Goal: Task Accomplishment & Management: Complete application form

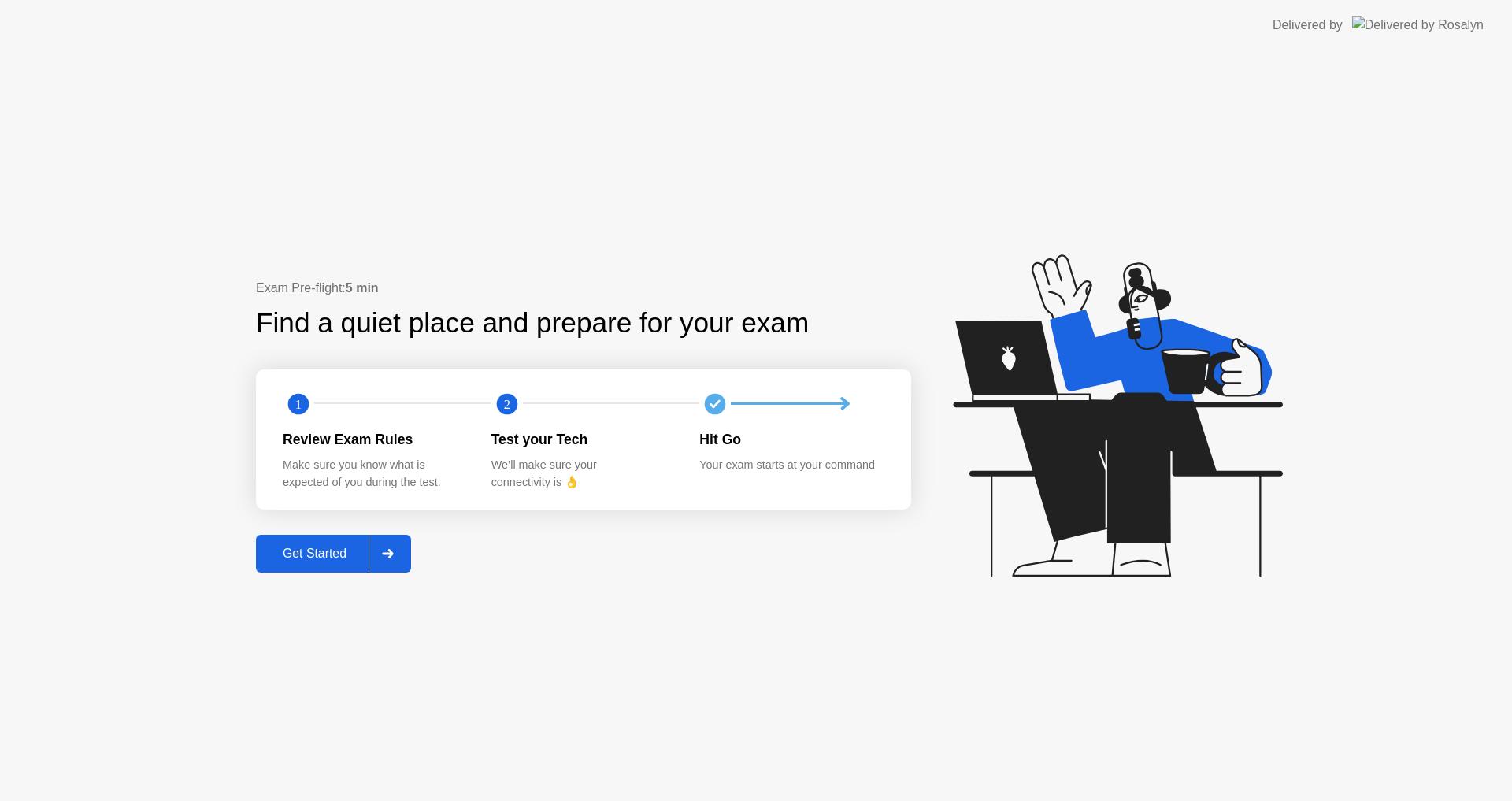
click at [357, 565] on button "Get Started" at bounding box center [333, 553] width 155 height 38
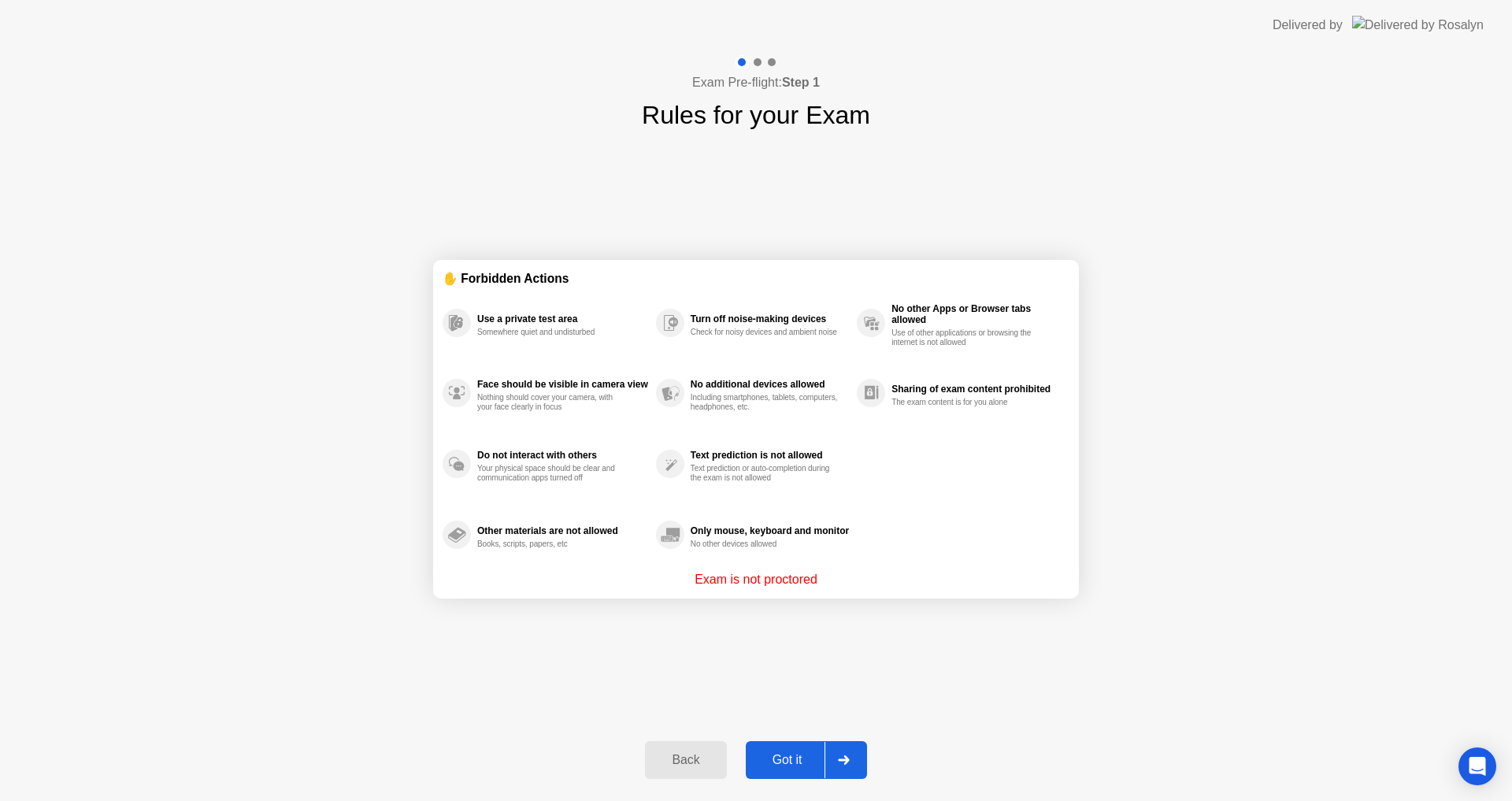
click at [798, 767] on div "Got it" at bounding box center [787, 760] width 74 height 14
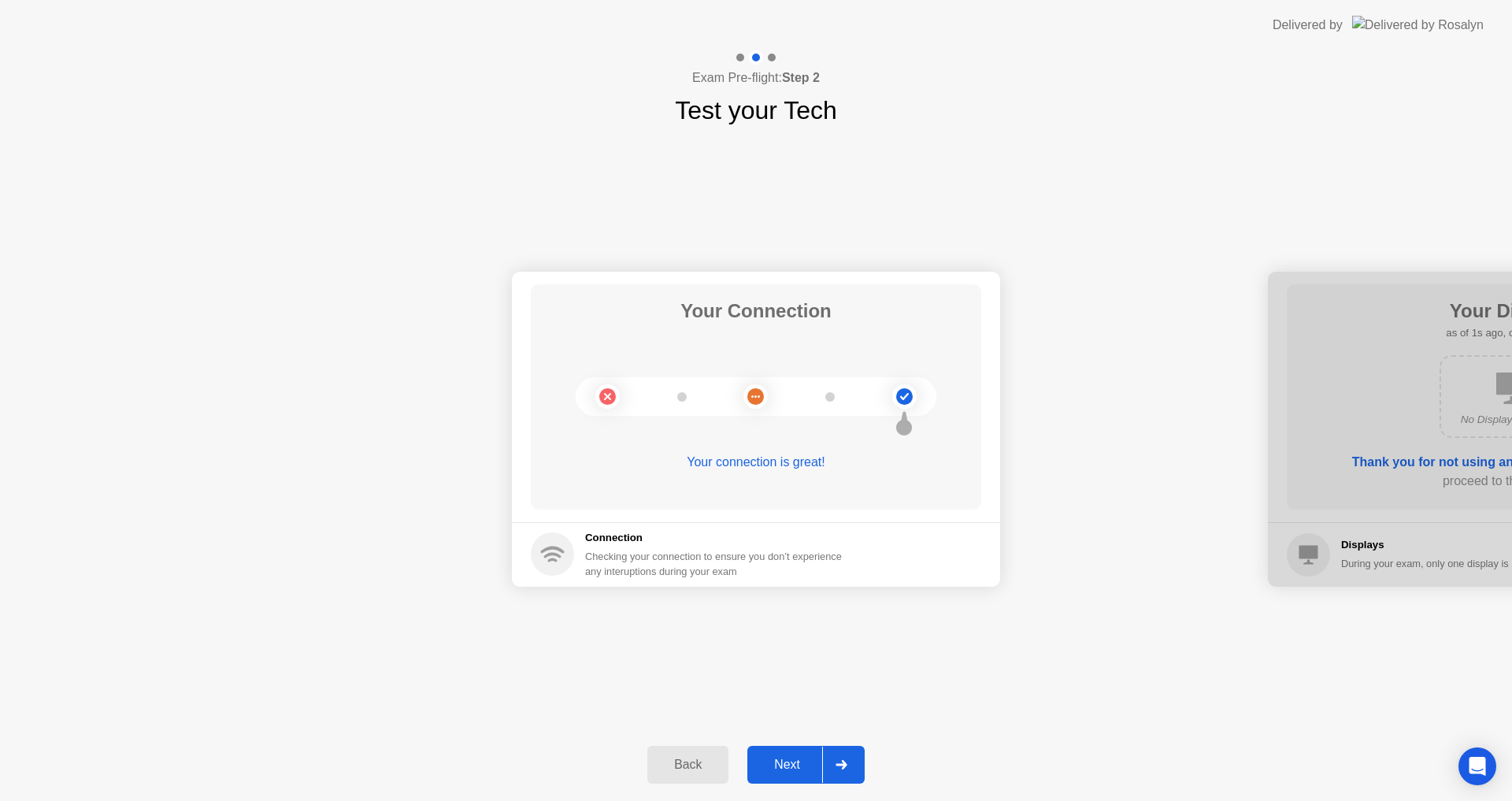
click at [785, 747] on button "Next" at bounding box center [805, 764] width 117 height 38
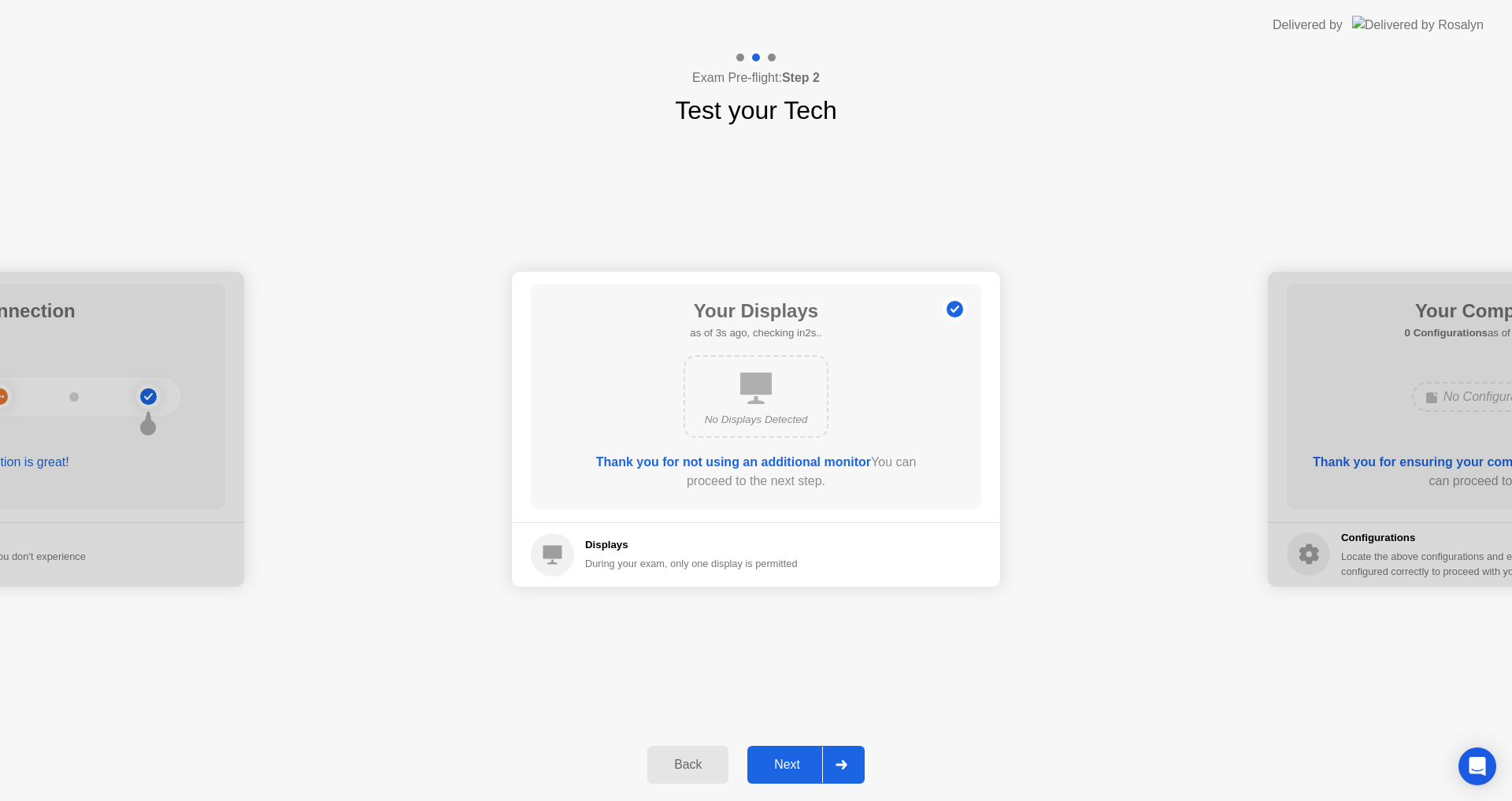
click at [812, 760] on div "Next" at bounding box center [787, 764] width 70 height 14
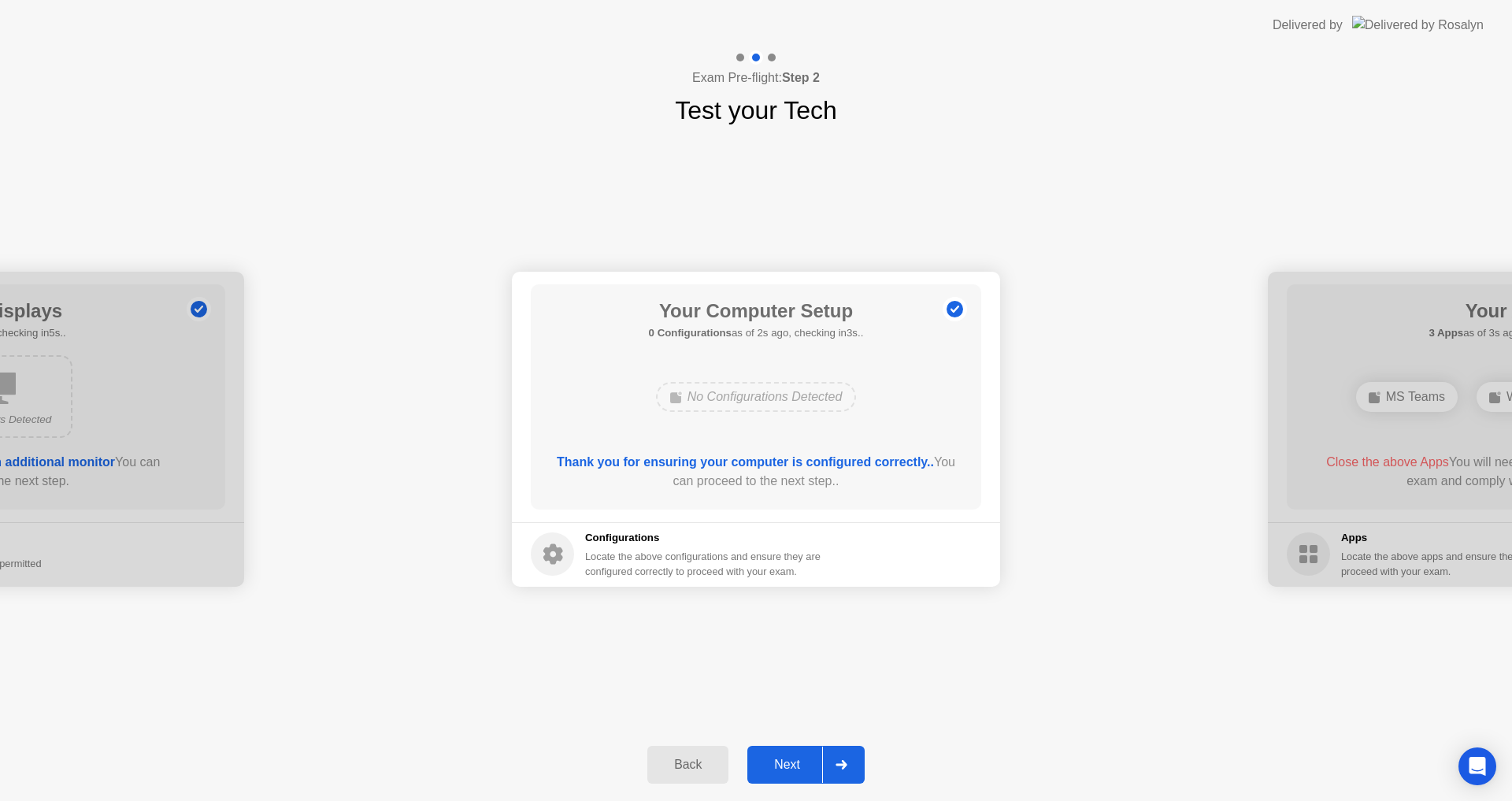
click at [801, 755] on button "Next" at bounding box center [805, 764] width 117 height 38
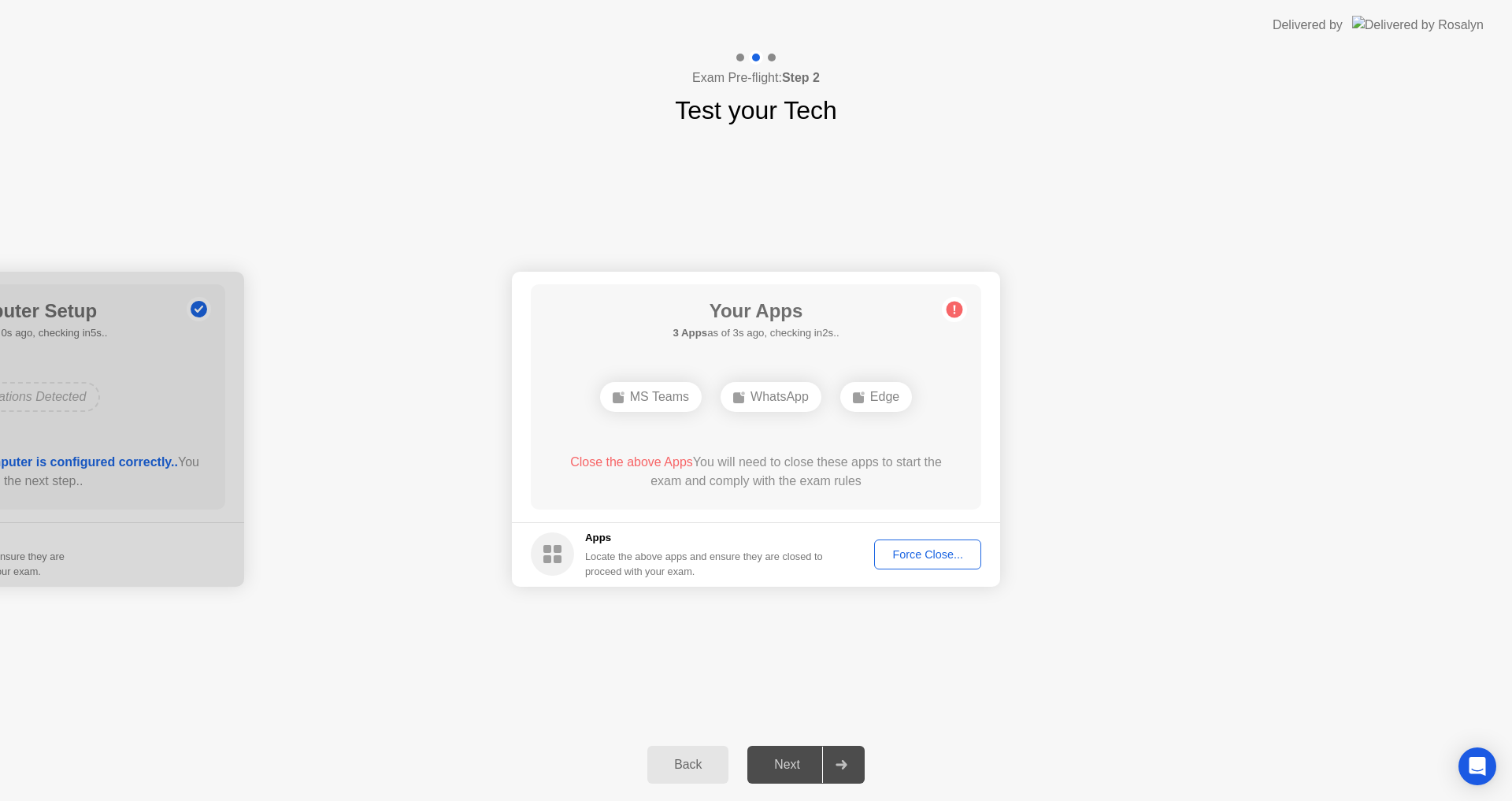
click at [894, 559] on div "Force Close..." at bounding box center [928, 554] width 96 height 12
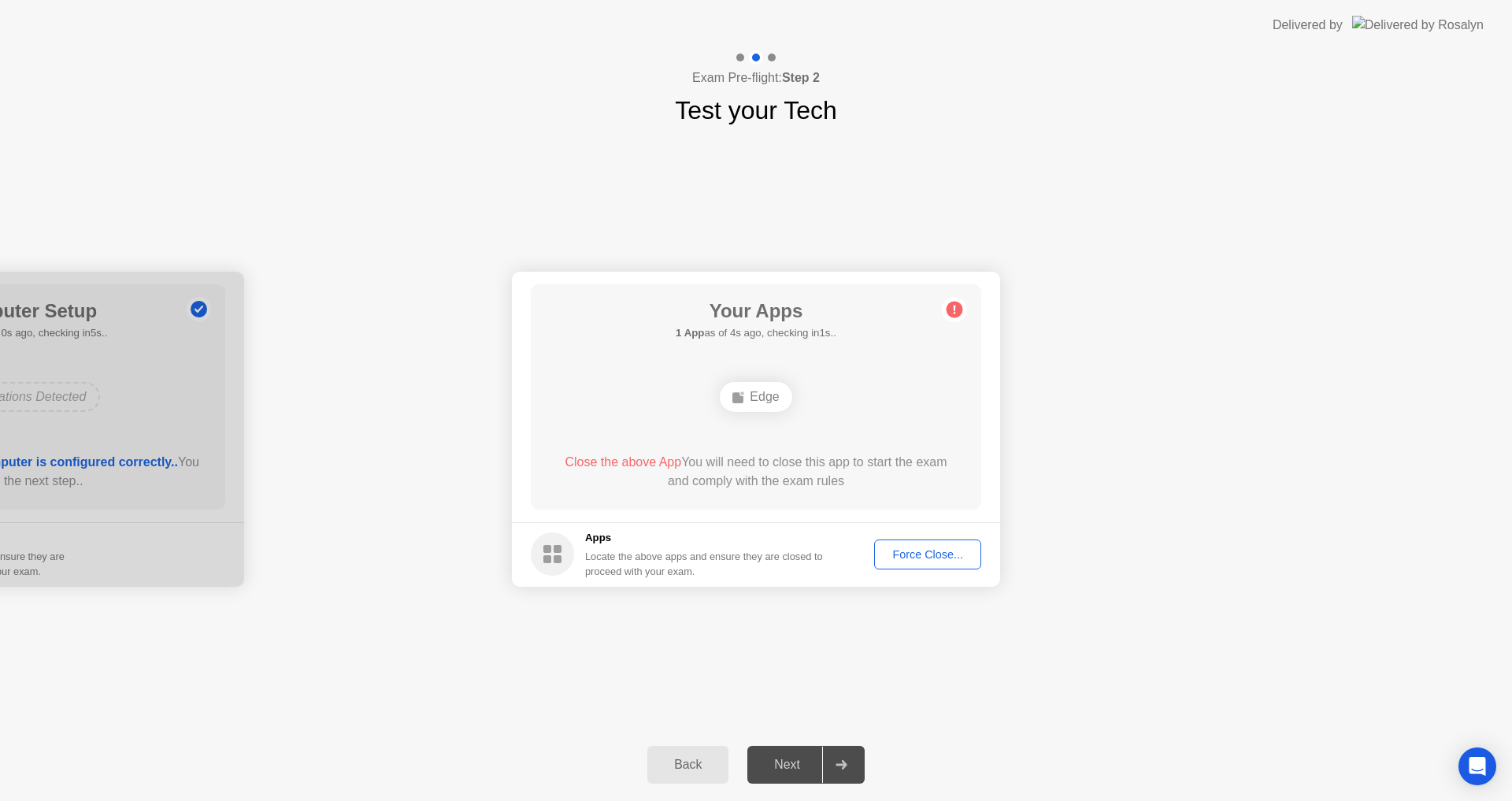
click at [927, 548] on div "Force Close..." at bounding box center [928, 554] width 96 height 12
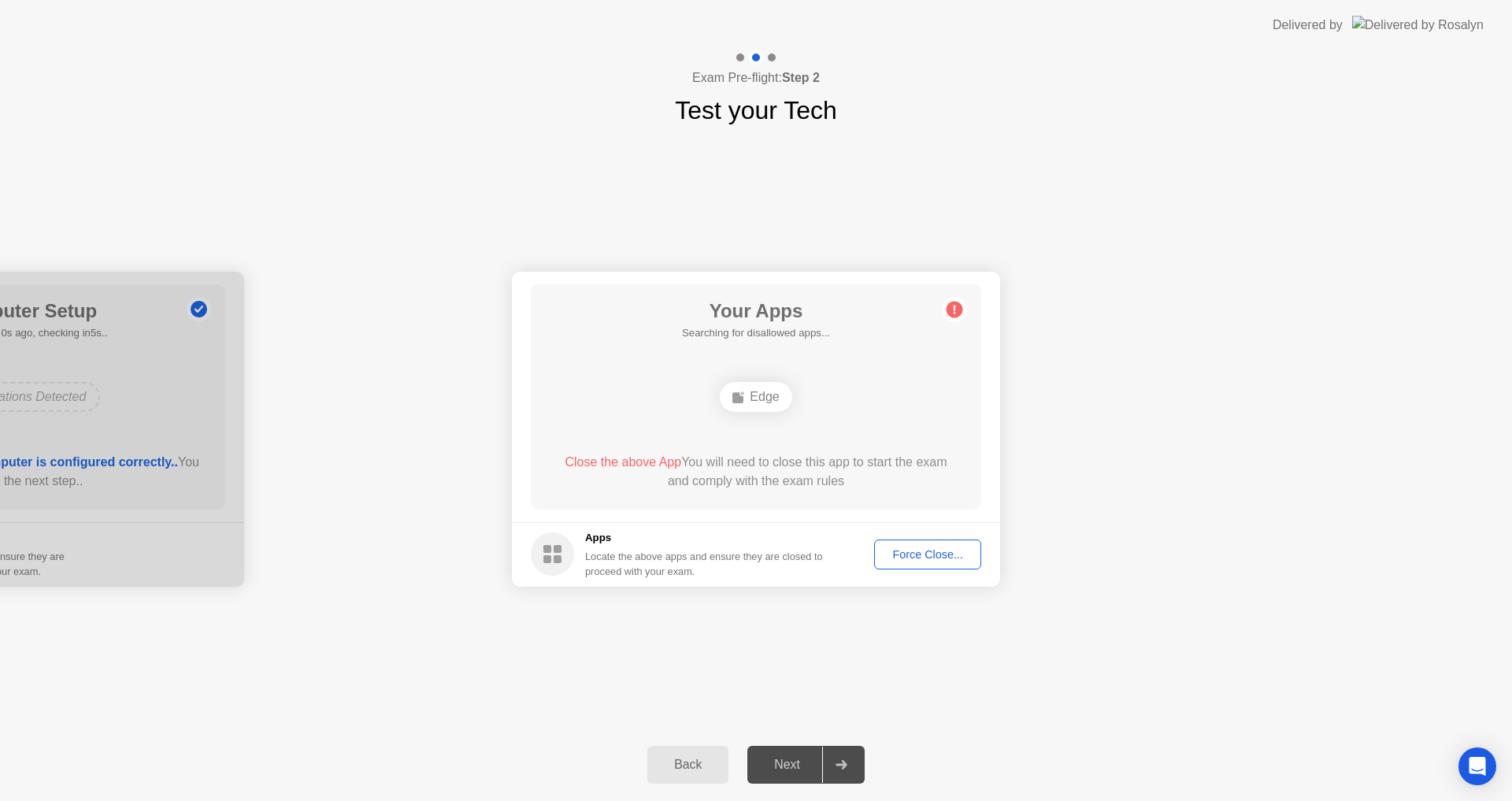
click at [793, 669] on div "Your Connection Your connection is great! Connection Checking your connection t…" at bounding box center [756, 428] width 1512 height 599
click at [903, 554] on div "Force Close..." at bounding box center [928, 554] width 96 height 12
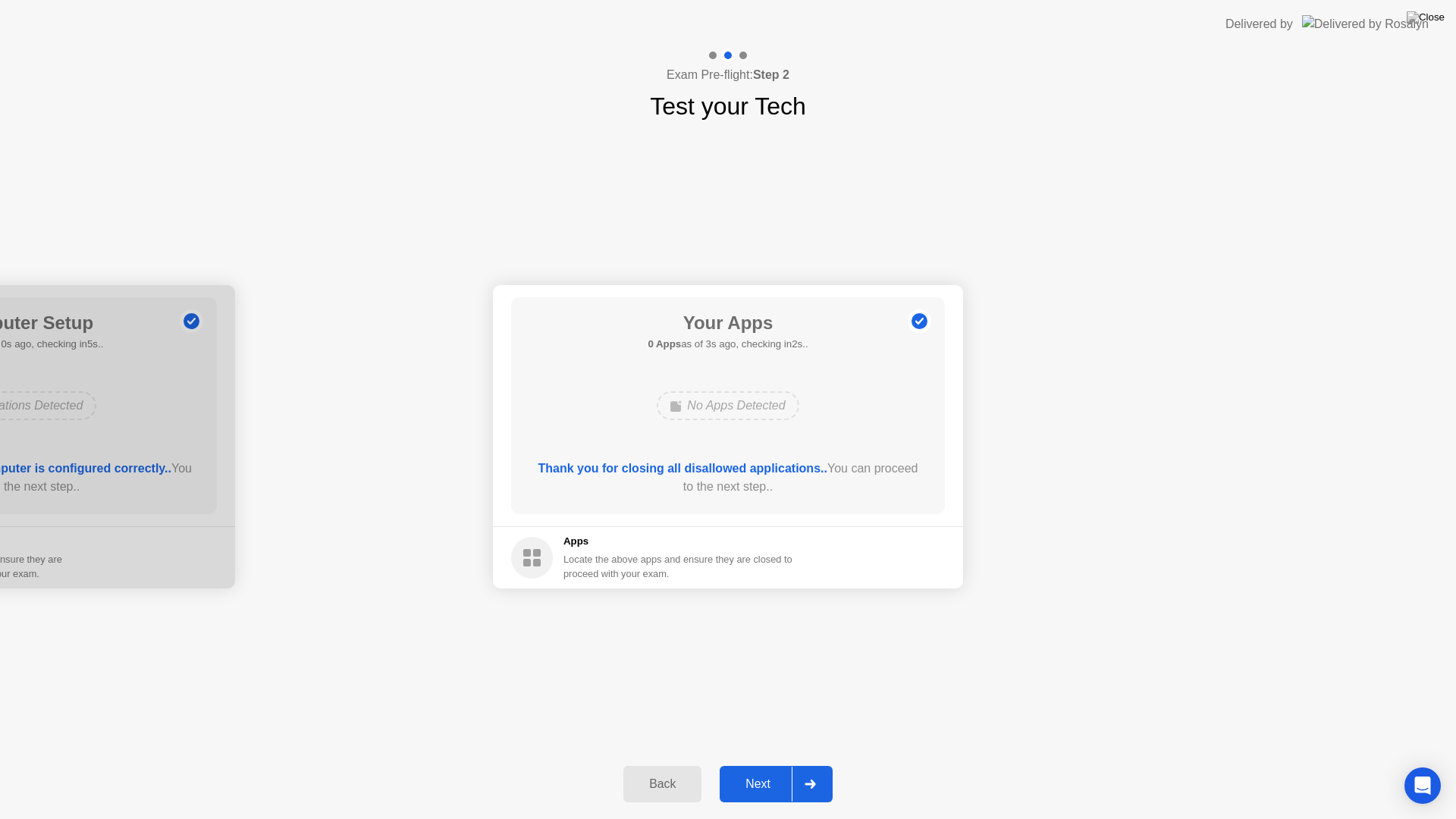
click at [763, 771] on div "Next" at bounding box center [758, 784] width 67 height 13
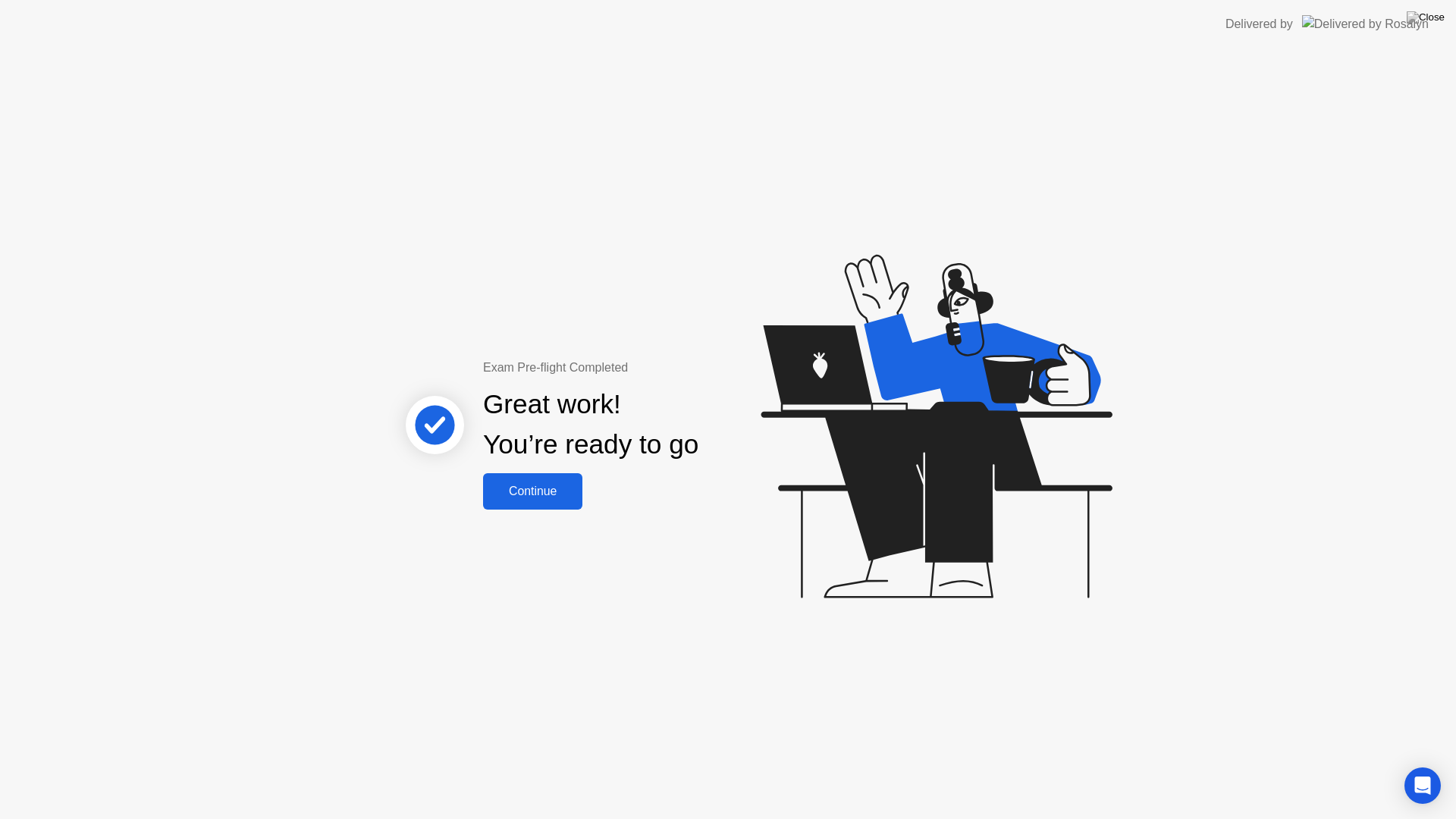
click at [518, 485] on div "Continue" at bounding box center [532, 492] width 90 height 13
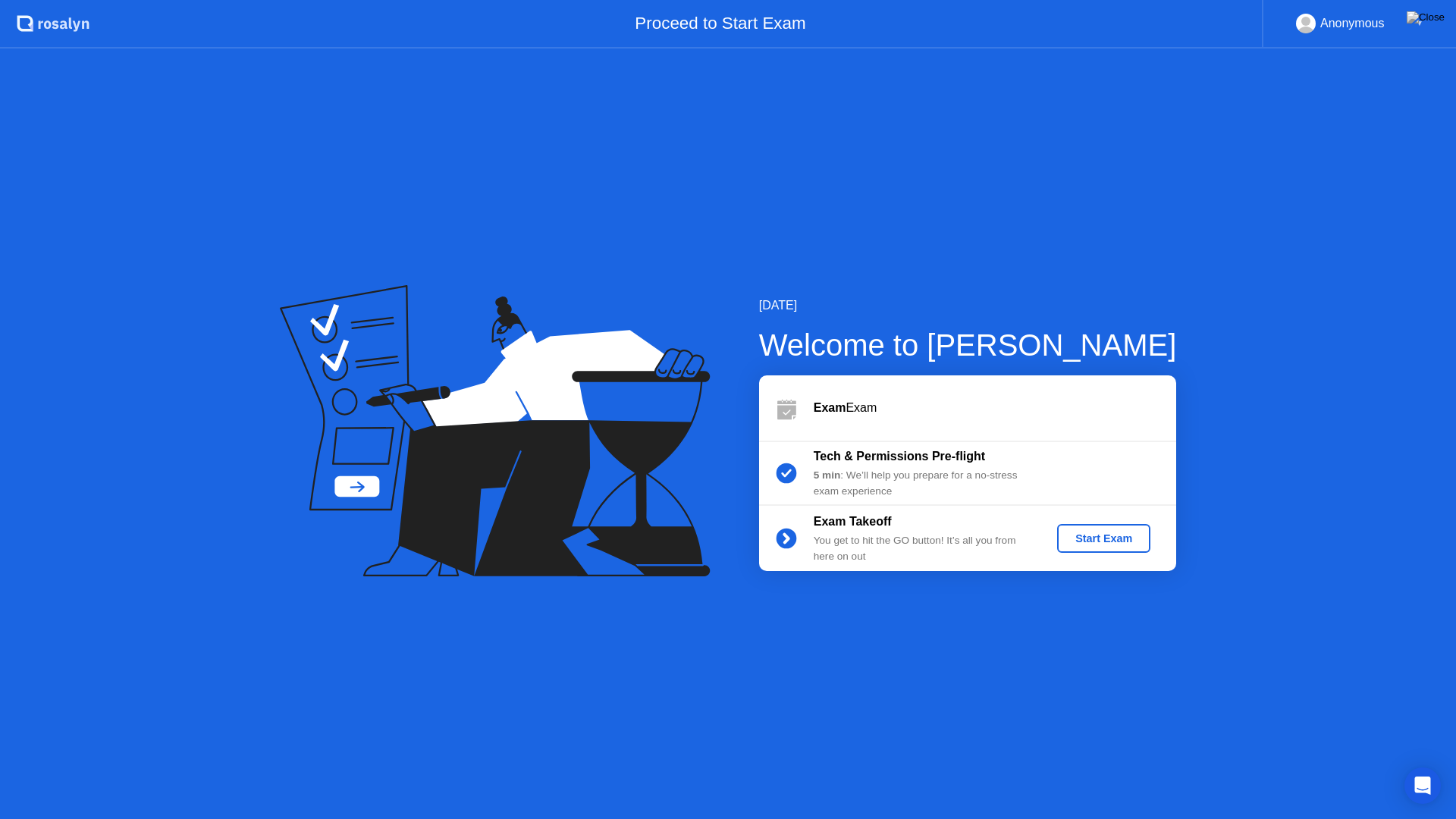
click at [1127, 538] on div "Start Exam" at bounding box center [1104, 538] width 81 height 12
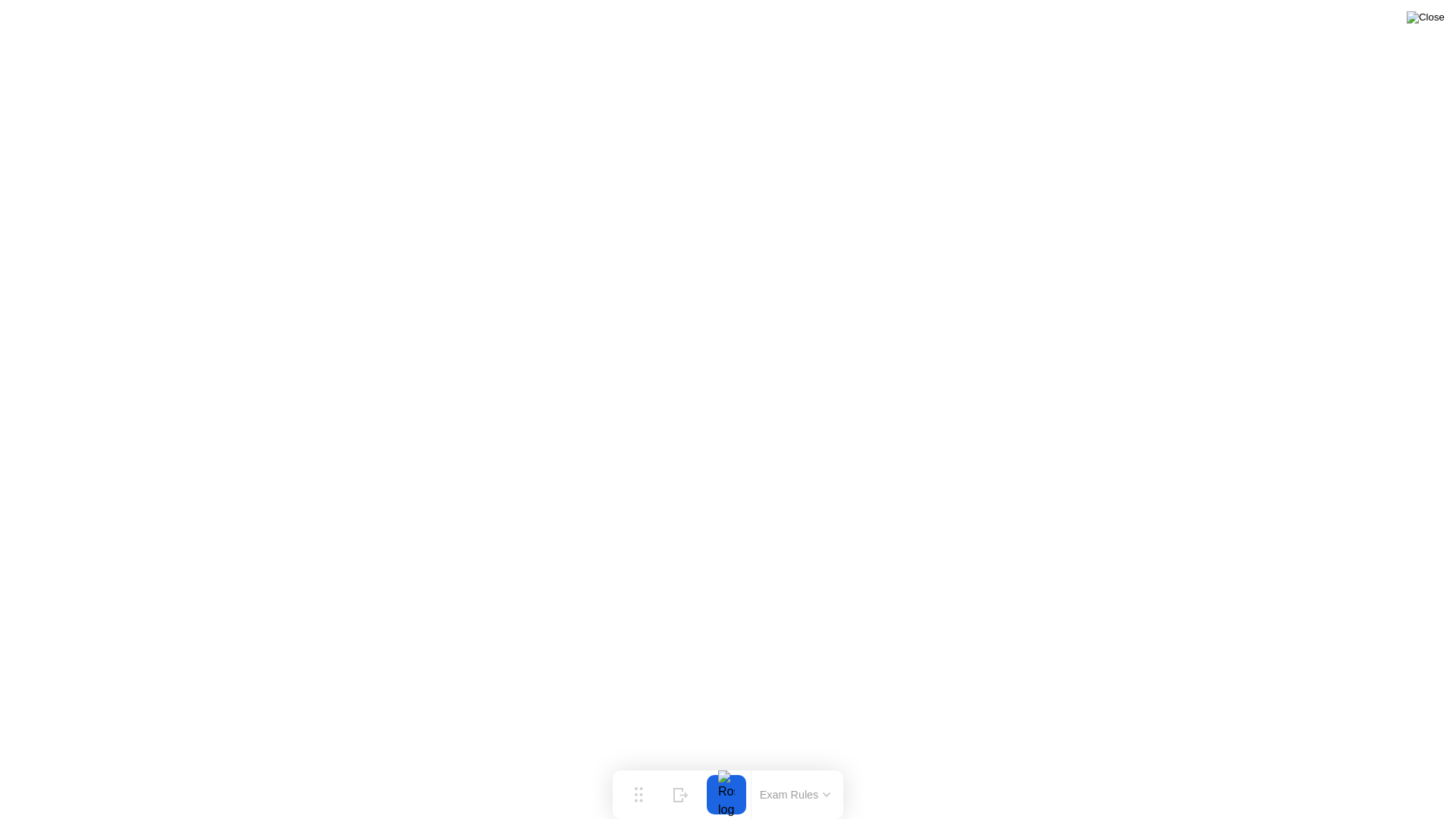
click at [1437, 24] on img at bounding box center [1425, 17] width 38 height 12
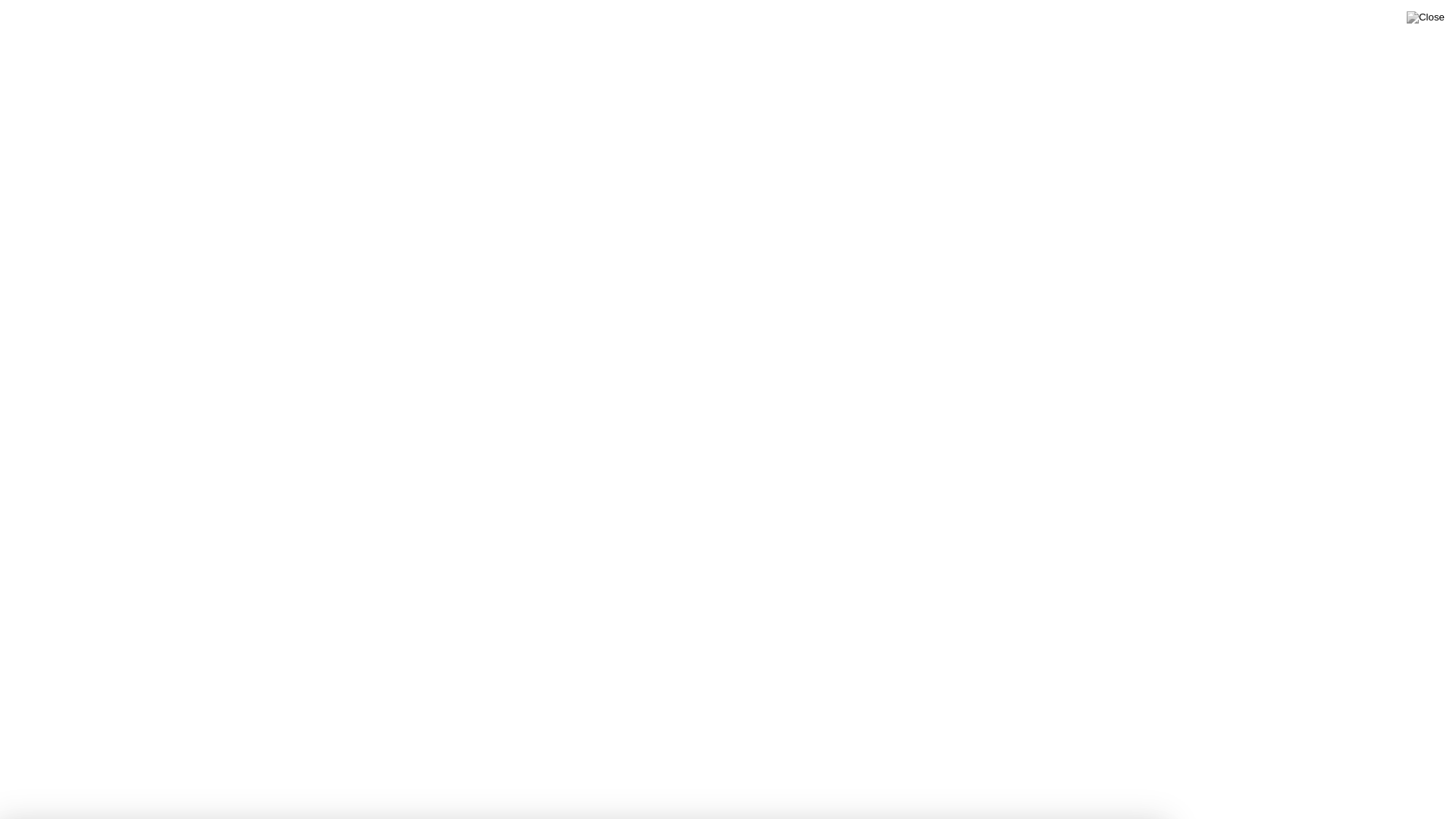
click at [1431, 13] on img at bounding box center [1425, 17] width 38 height 12
drag, startPoint x: 687, startPoint y: 439, endPoint x: 689, endPoint y: 419, distance: 20.1
